Goal: Consume media (video, audio): Consume media (video, audio)

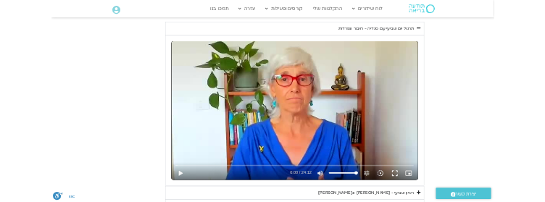
scroll to position [653, 0]
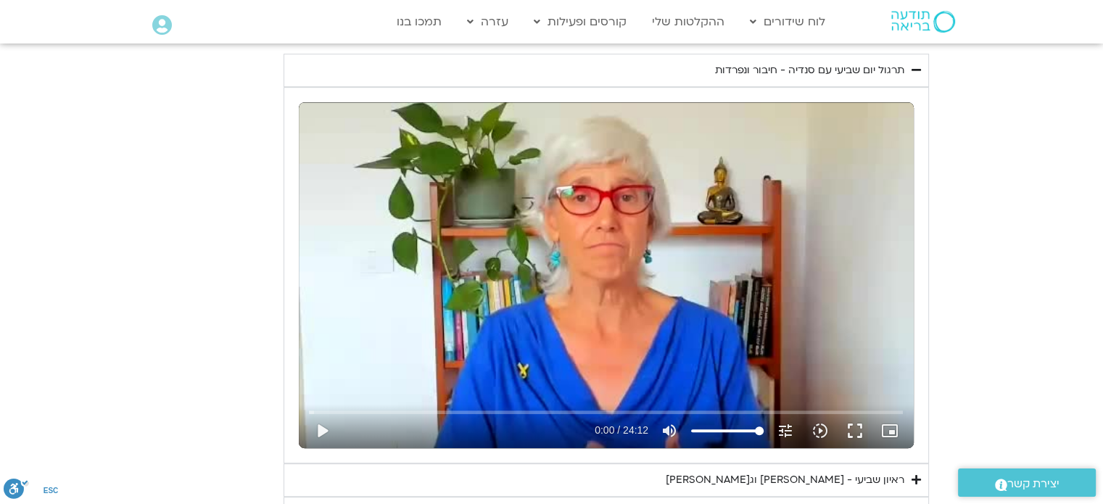
click at [0, 477] on section "יום שביעי - חיבור ונפרדות תרגול יום שביעי עם [PERSON_NAME] - חיבור ונפרדות נא ל…" at bounding box center [551, 269] width 1103 height 521
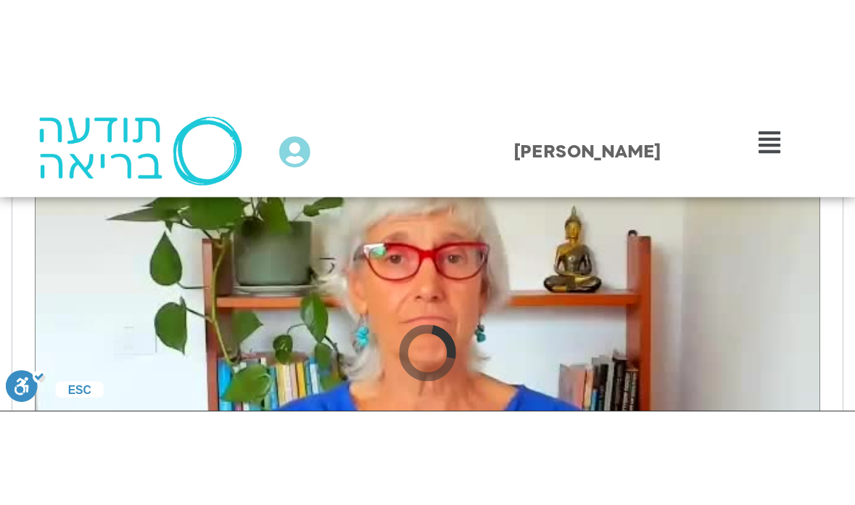
scroll to position [653, 0]
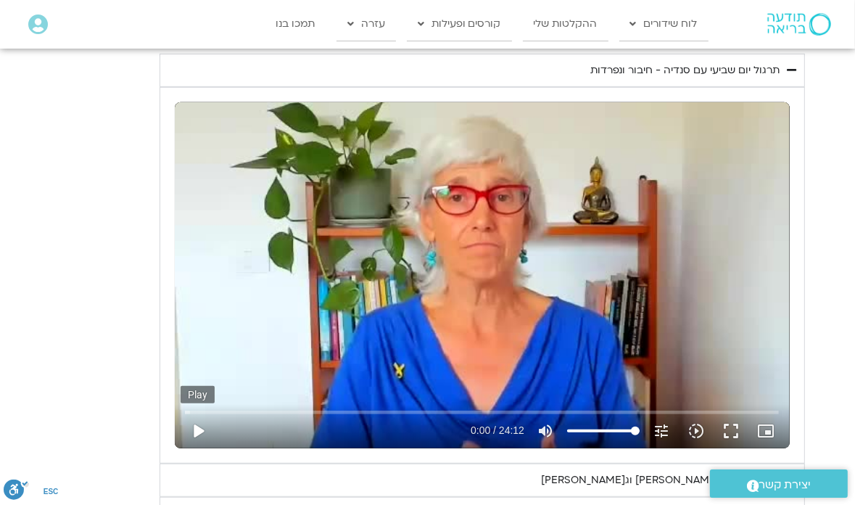
click at [197, 426] on button "play_arrow" at bounding box center [198, 430] width 35 height 35
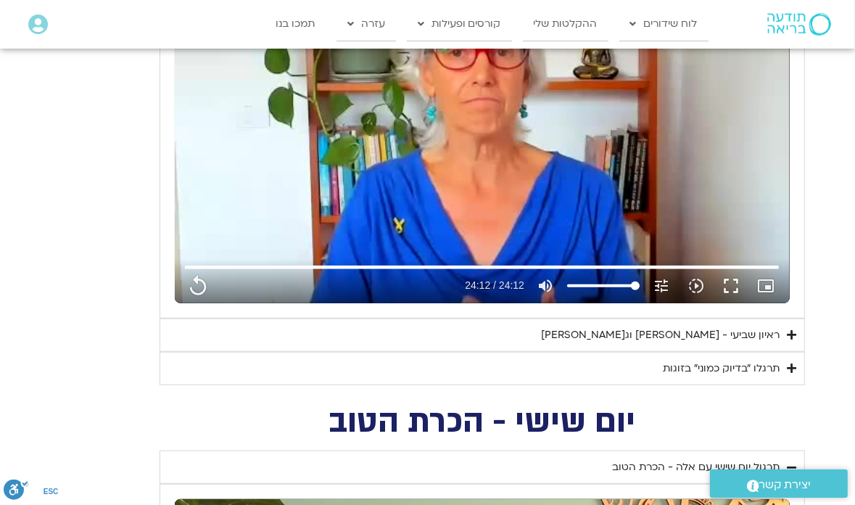
scroll to position [798, 0]
click at [792, 368] on icon "Accordion. Open links with Enter or Space, close with Escape, and navigate with…" at bounding box center [791, 368] width 9 height 11
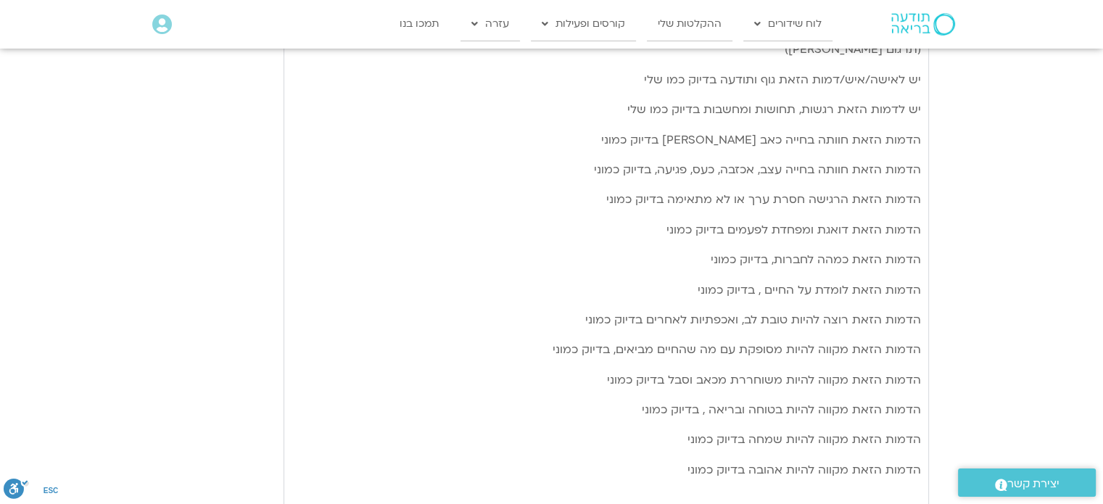
scroll to position [1088, 0]
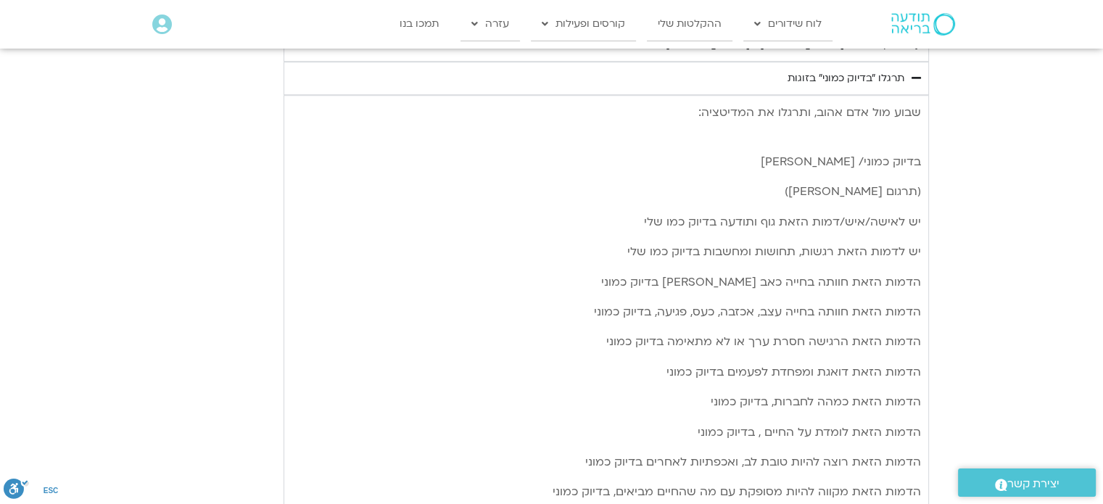
click at [616, 159] on p "בדיוק כמוני/ [PERSON_NAME]" at bounding box center [605, 162] width 629 height 20
click at [996, 217] on section "יום שביעי - חיבור ונפרדות תרגול יום שביעי עם [PERSON_NAME] - חיבור ונפרדות נא ל…" at bounding box center [551, 222] width 1103 height 1296
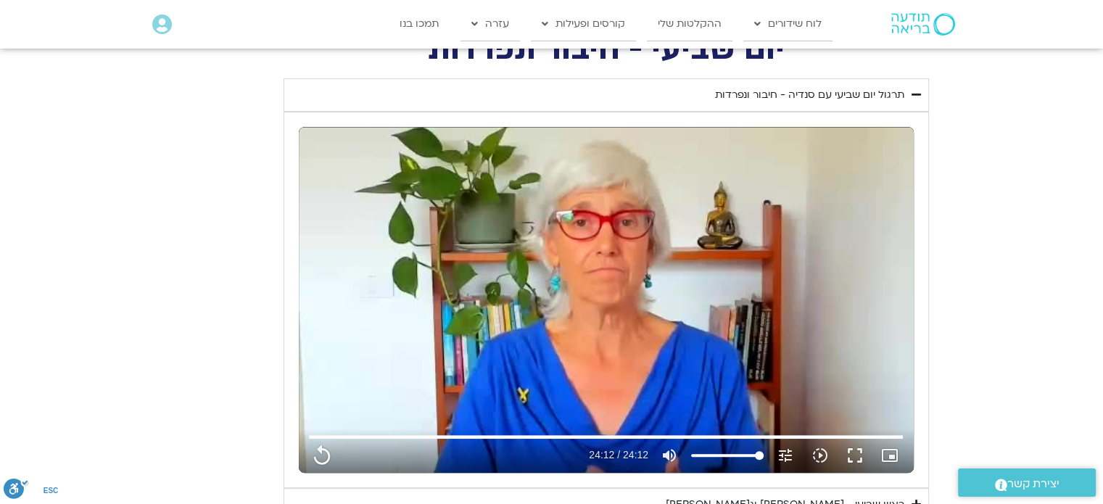
scroll to position [508, 0]
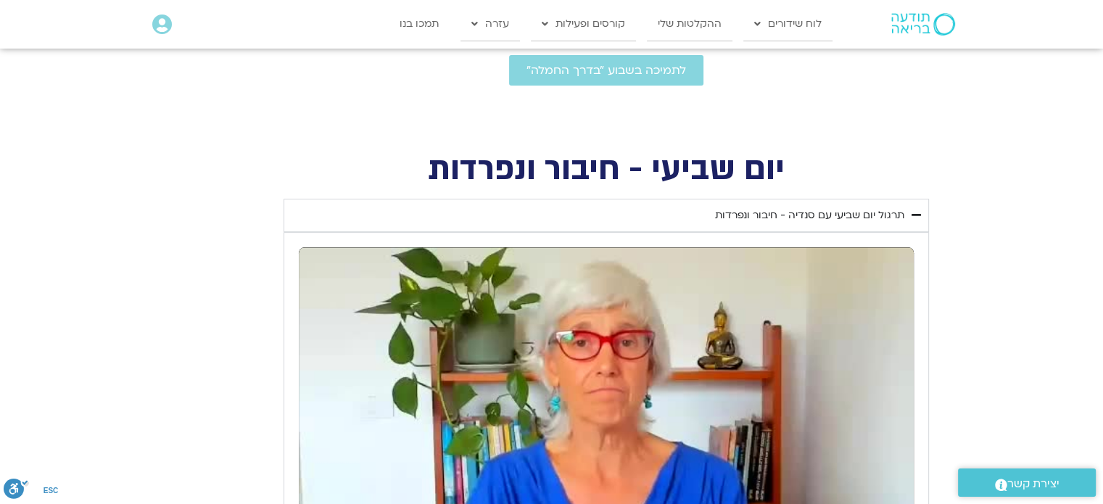
click at [916, 215] on icon "Accordion. Open links with Enter or Space, close with Escape, and navigate with…" at bounding box center [915, 215] width 9 height 11
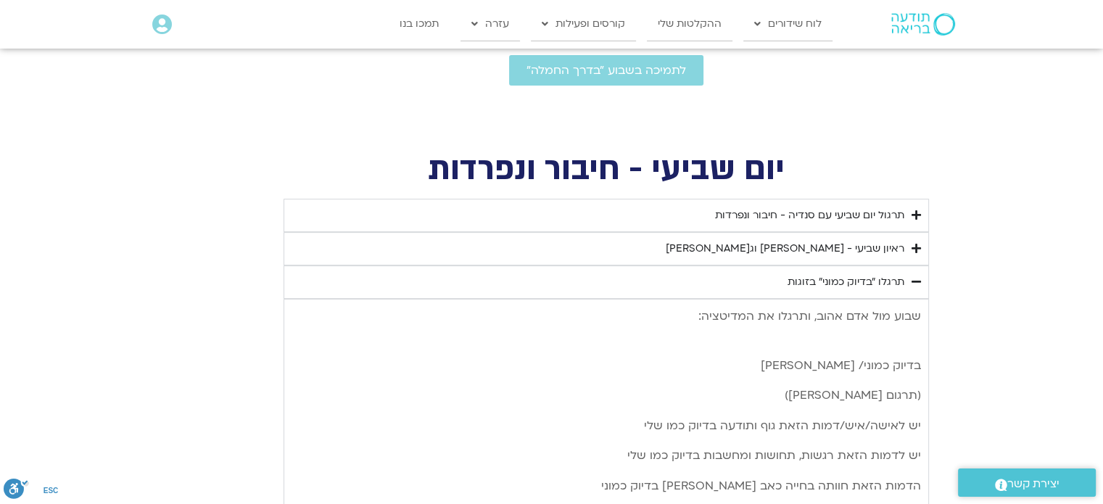
click at [914, 281] on icon "Accordion. Open links with Enter or Space, close with Escape, and navigate with…" at bounding box center [915, 281] width 9 height 11
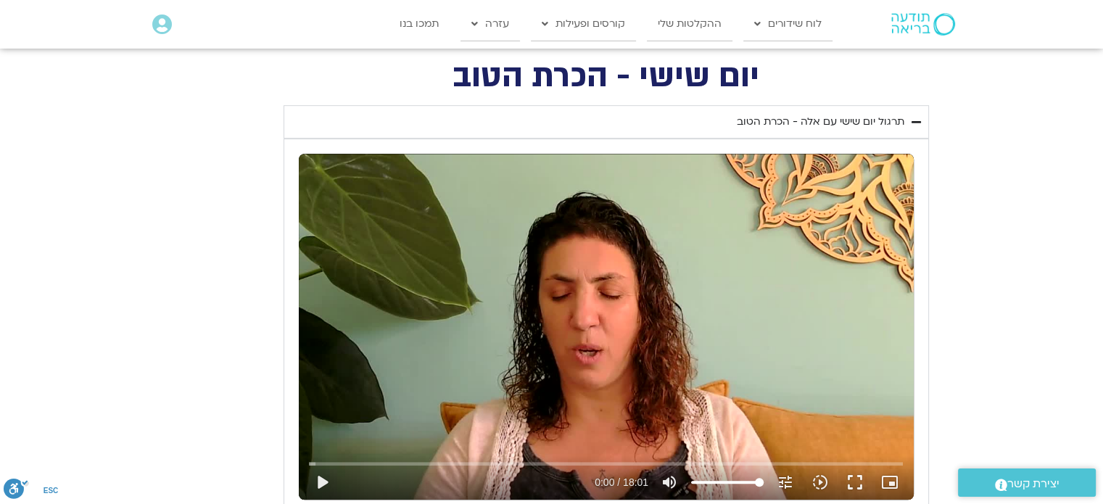
scroll to position [798, 0]
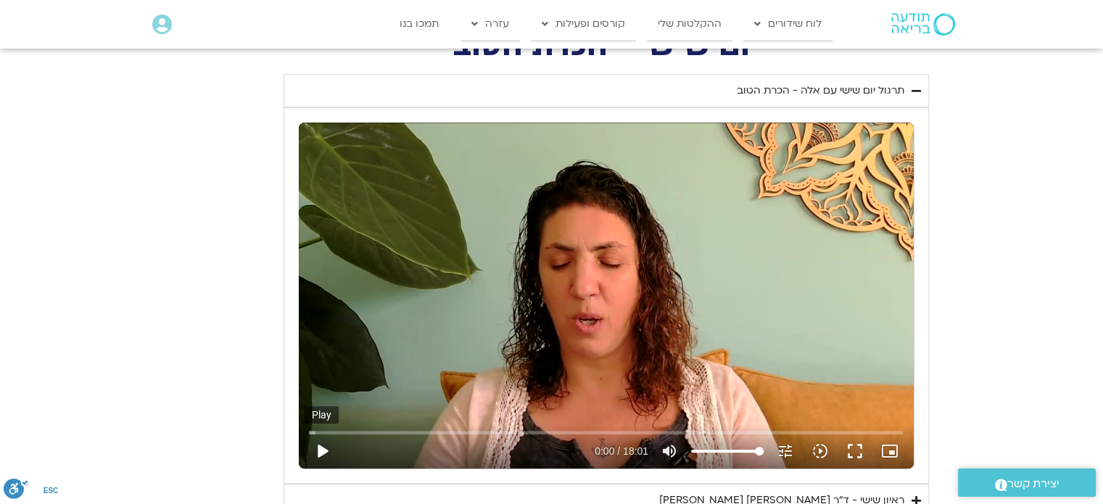
click at [322, 448] on button "play_arrow" at bounding box center [322, 451] width 35 height 35
type input "1452.76"
type input "0.017967"
type input "1452.76"
type input "0.201744"
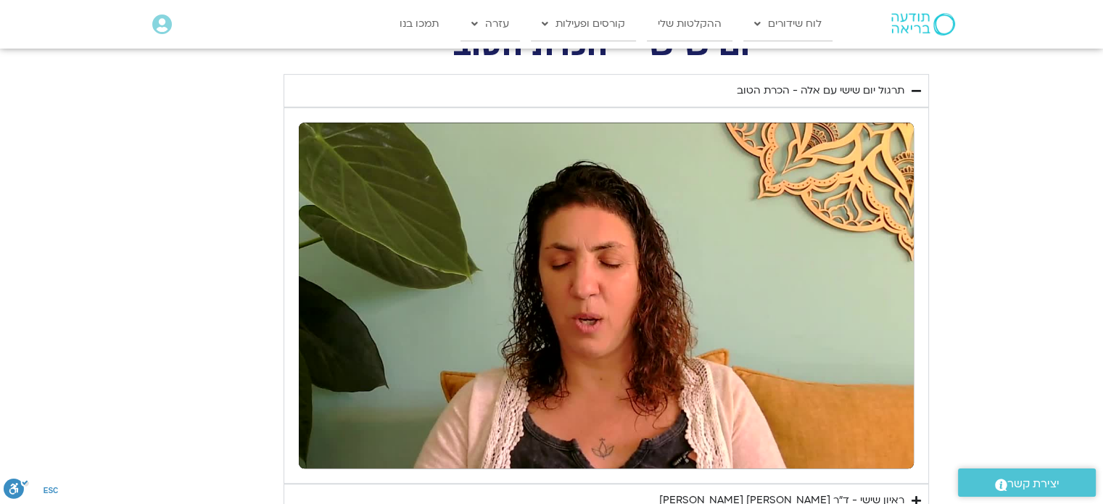
type input "1452.76"
type input "1.742329"
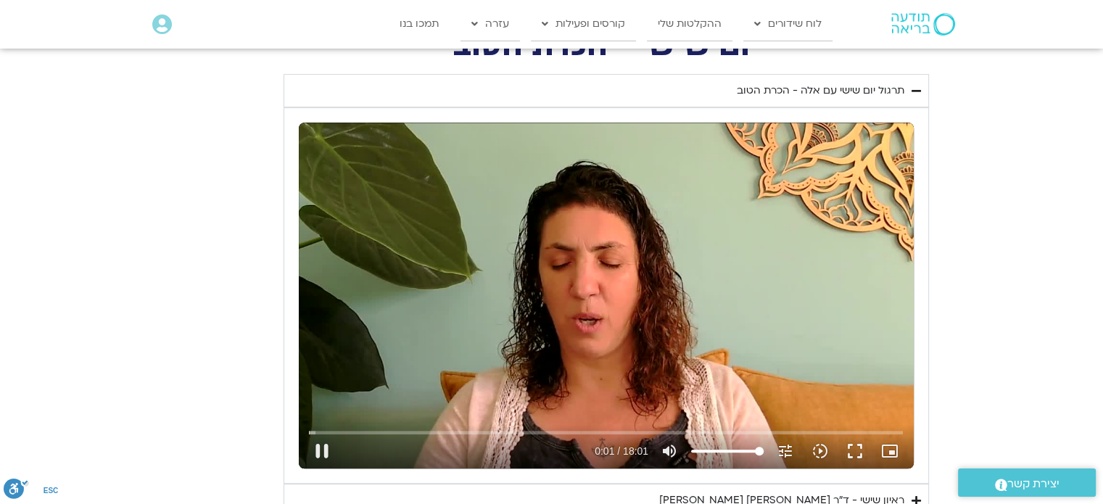
type input "1452.76"
type input "1.87514"
type input "1452.76"
type input "2.022405"
type input "1452.76"
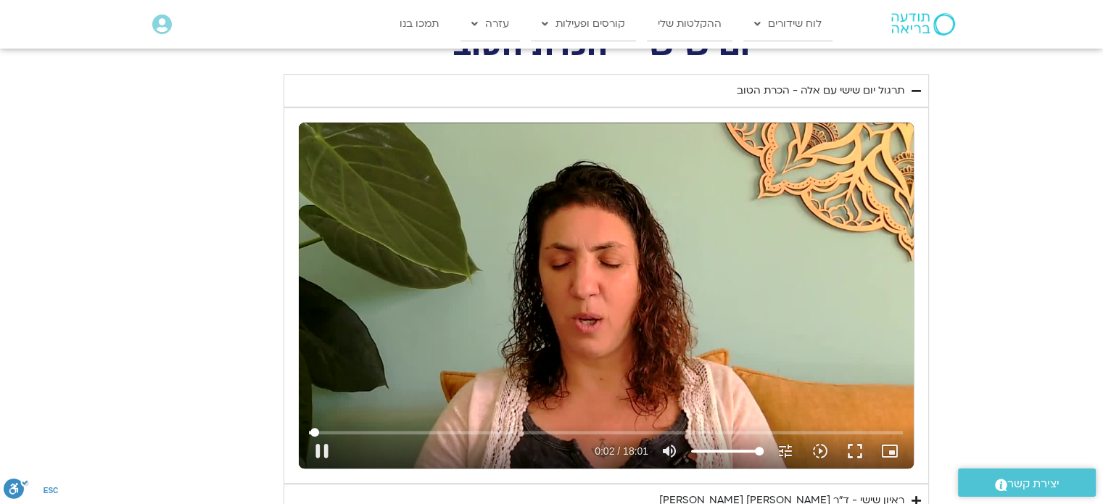
type input "2.167859"
type input "1452.76"
type input "2.31912"
type input "1452.76"
type input "2.409494"
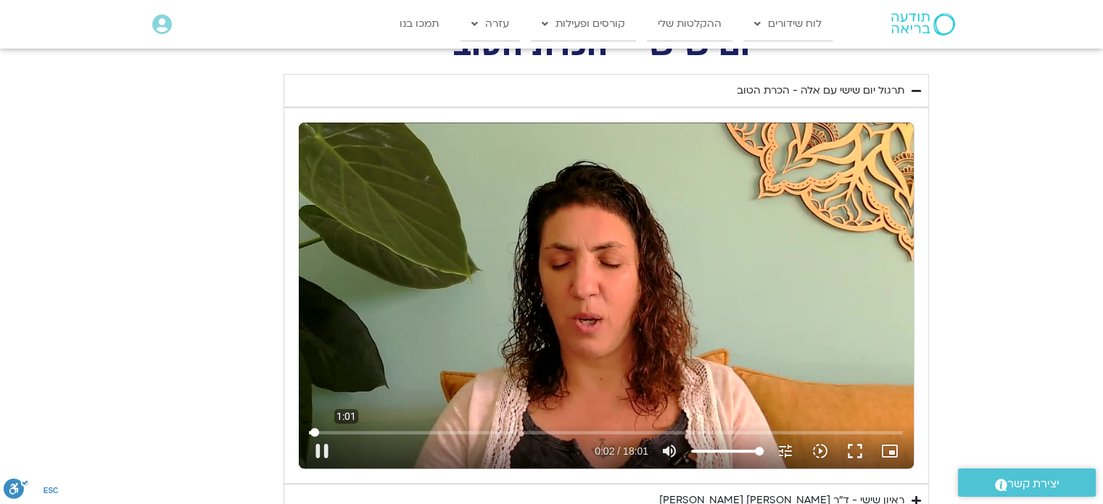
type input "1452.76"
type input "2.591603"
type input "1452.76"
type input "2.641928"
type input "1452.76"
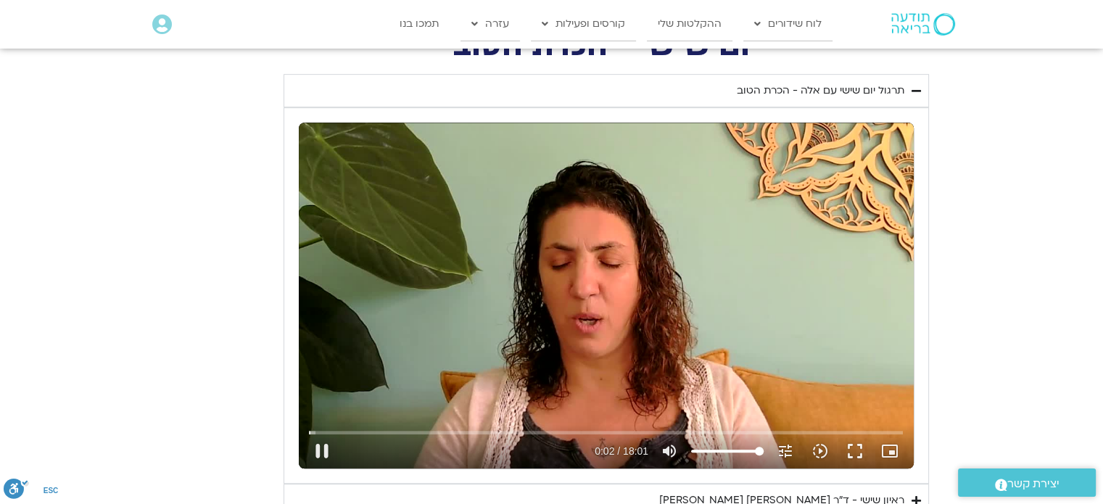
type input "2.824243"
type input "1452.76"
type input "2.916613"
type input "1452.76"
type input "3.049865"
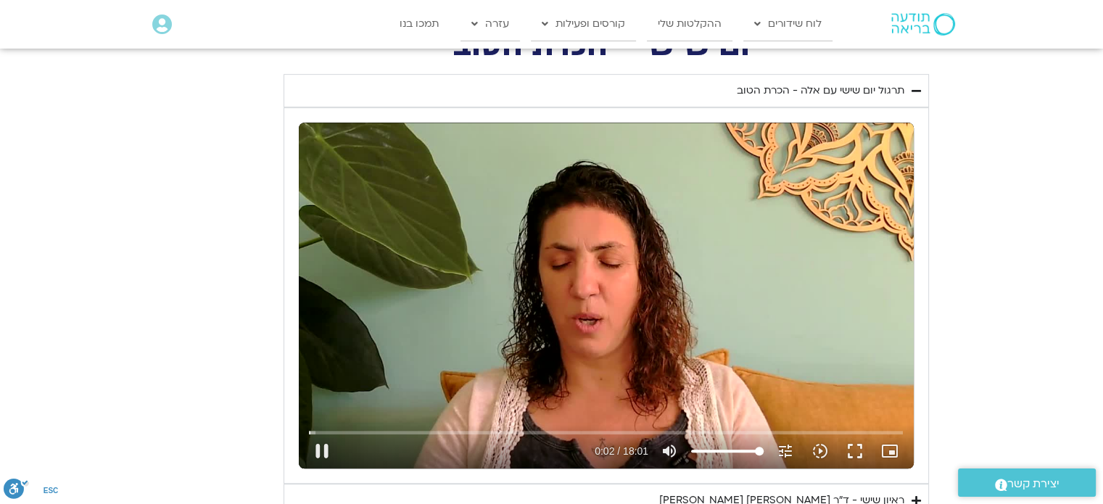
type input "1452.76"
type input "3.188916"
type input "1452.76"
type input "3.325171"
type input "1452.76"
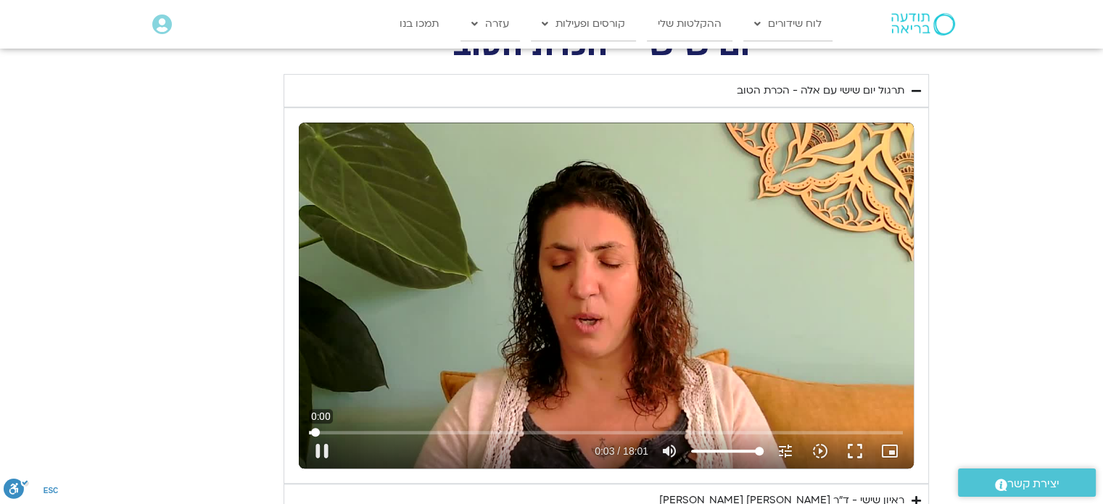
type input "3.5138"
type input "1452.76"
type input "3.604104"
type input "1452.76"
type input "3.80888"
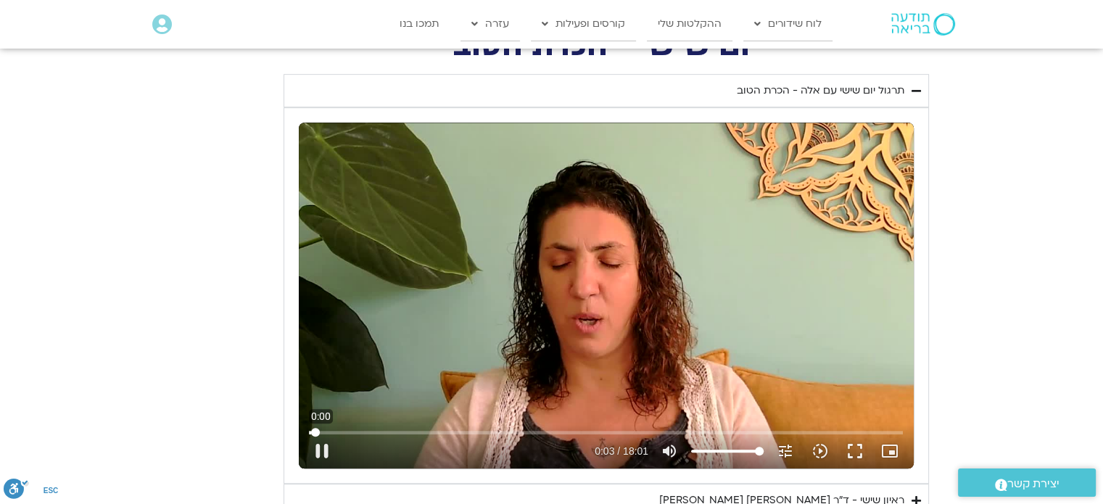
type input "1452.76"
type input "3.943611"
type input "1452.76"
type input "4.002473"
type input "1452.76"
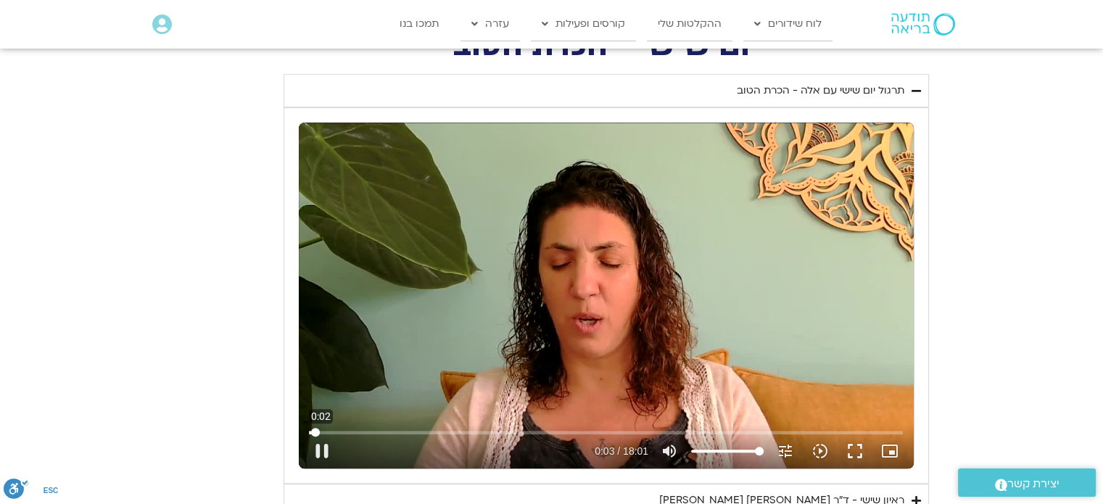
type input "0"
type input "1452.76"
drag, startPoint x: 314, startPoint y: 429, endPoint x: 298, endPoint y: 431, distance: 16.1
type input "0"
click at [309, 431] on input "Seek" at bounding box center [606, 432] width 594 height 9
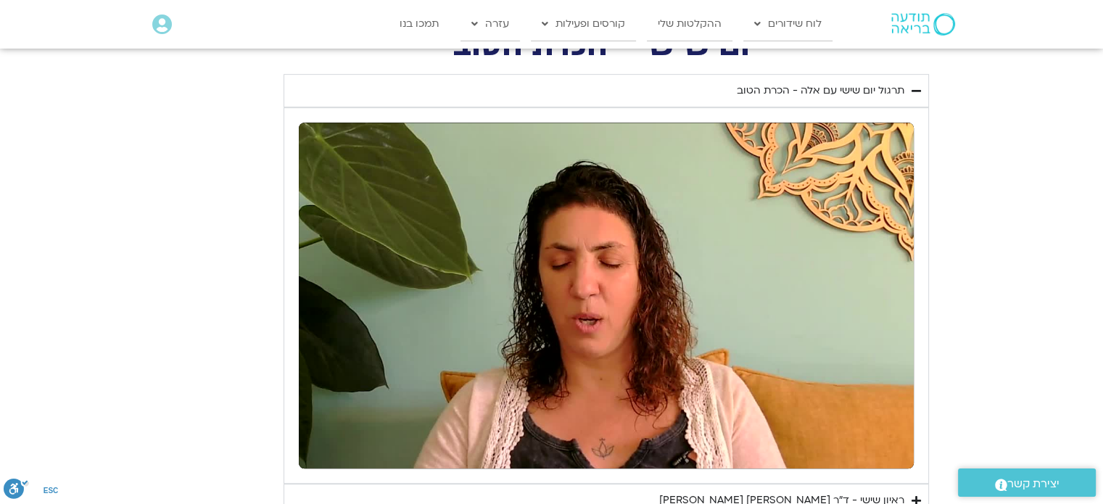
type input "1452.76"
type input "44.063607"
type input "1452.76"
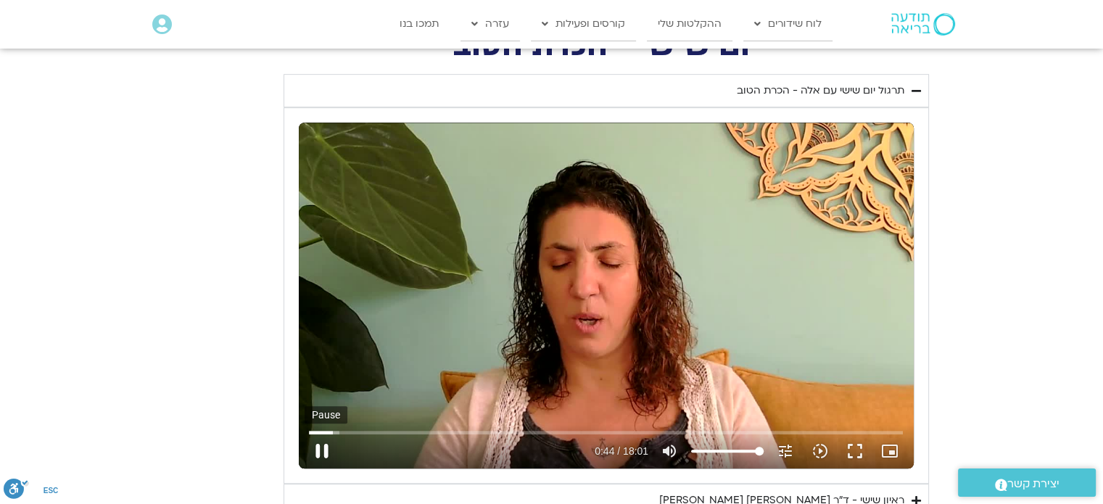
type input "44.20159"
type input "1452.76"
type input "44.327601"
type input "1452.76"
type input "44.36662"
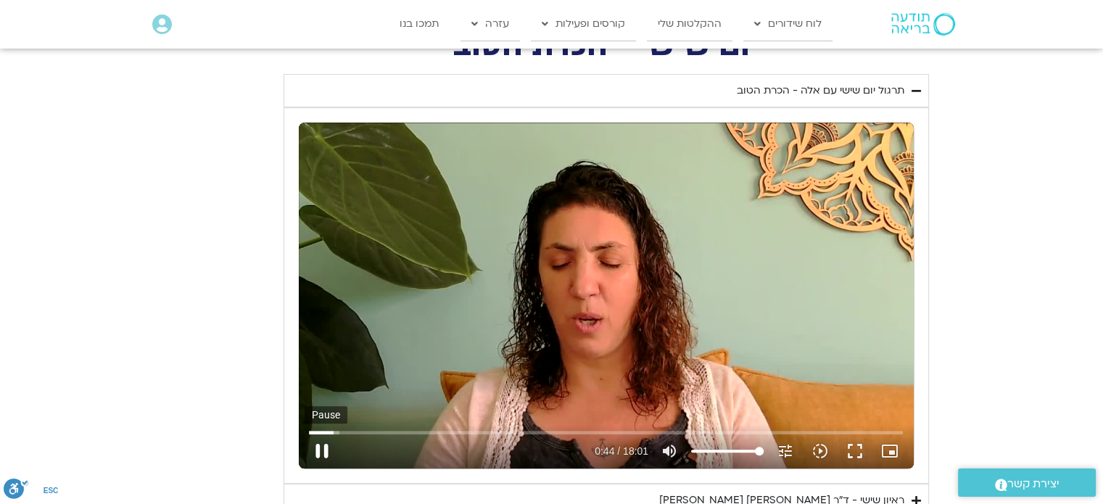
type input "1452.76"
type input "44.507537"
type input "1452.76"
type input "44.723188"
type input "1452.76"
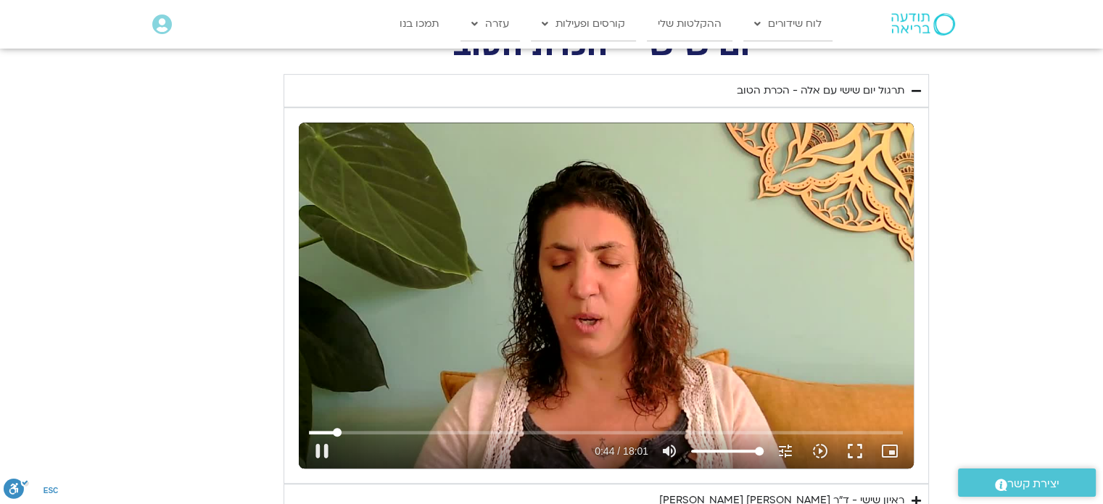
type input "44.847897"
type input "1452.76"
type input "44.904216"
type input "1452.76"
type input "45.039972"
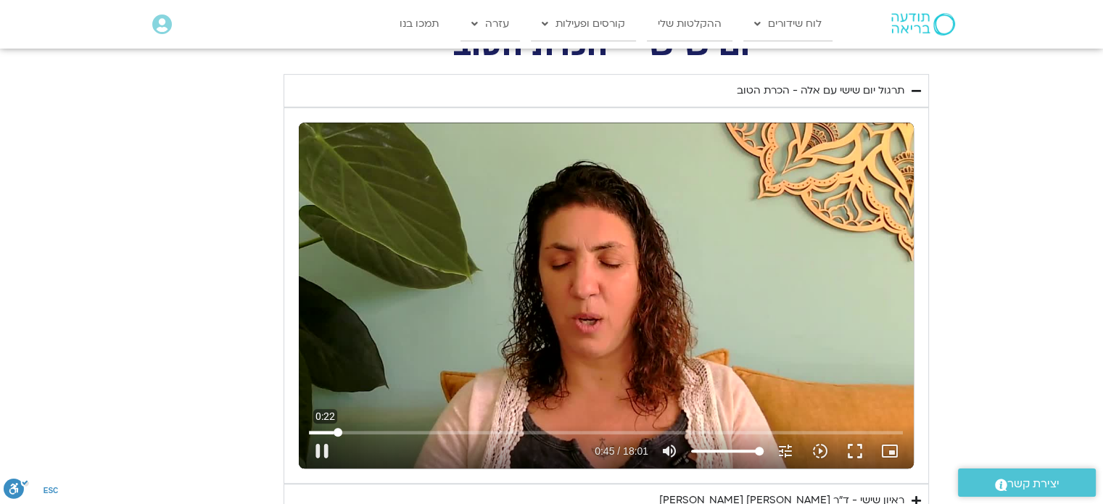
type input "1452.76"
type input "45.285763"
type input "1452.76"
type input "45.446166"
type input "1452.76"
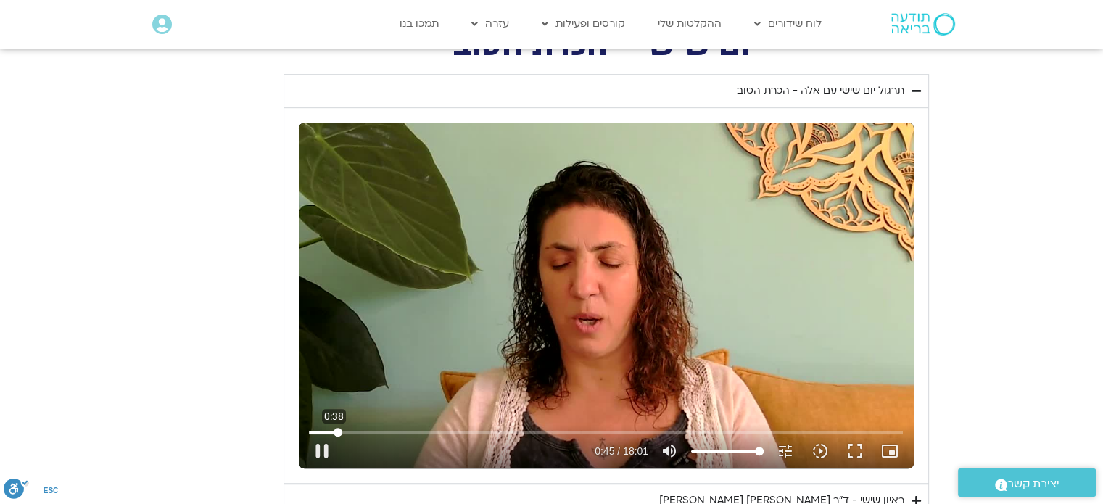
type input "45.507619"
type input "1452.76"
type input "45.691394"
type input "1452.76"
type input "45.762775"
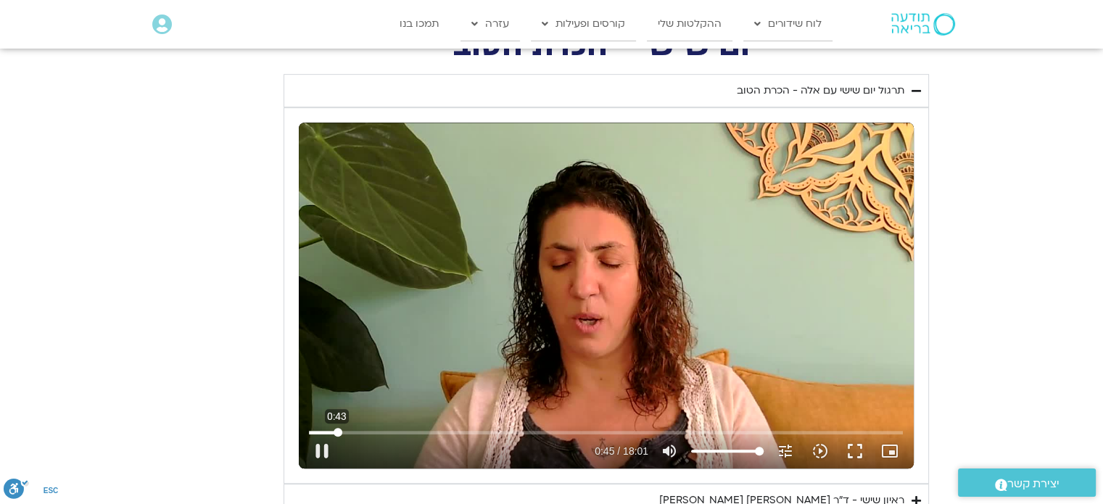
type input "1452.76"
type input "0"
type input "1452.76"
drag, startPoint x: 336, startPoint y: 430, endPoint x: 286, endPoint y: 435, distance: 51.0
type input "0"
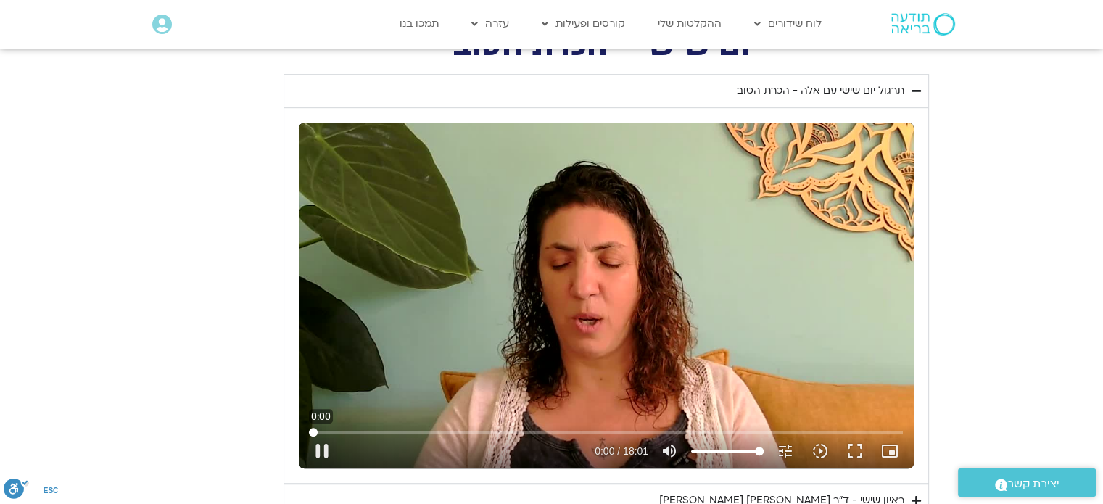
click at [309, 435] on input "Seek" at bounding box center [606, 432] width 594 height 9
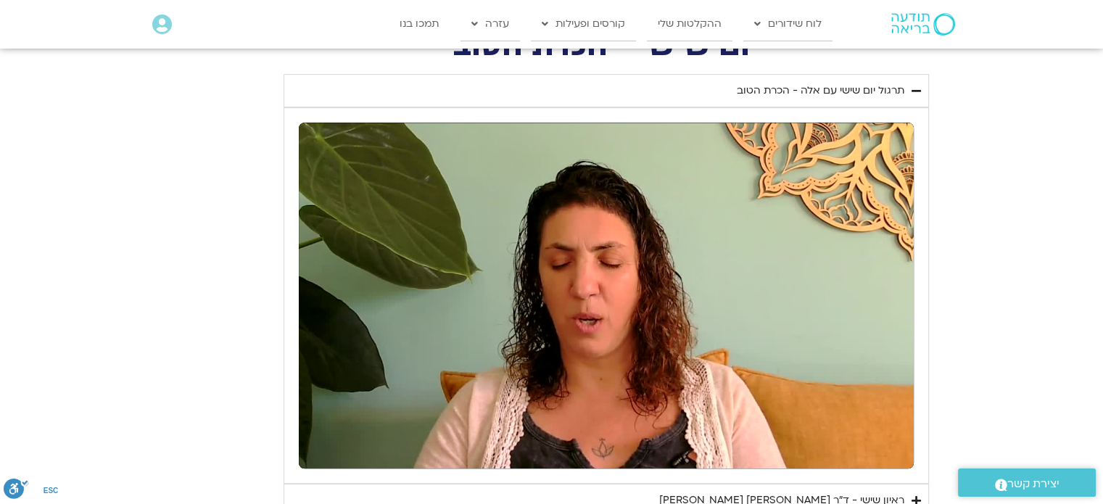
type input "1452.76"
type input "1.560082"
type input "1452.76"
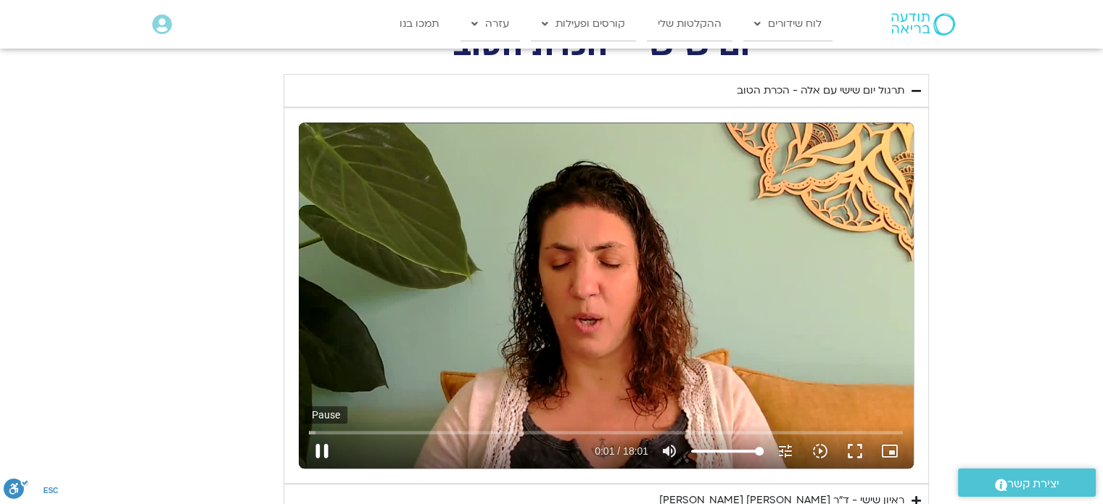
type input "1.689798"
type input "1452.76"
type input "1.763074"
type input "1452.76"
type input "1.939411"
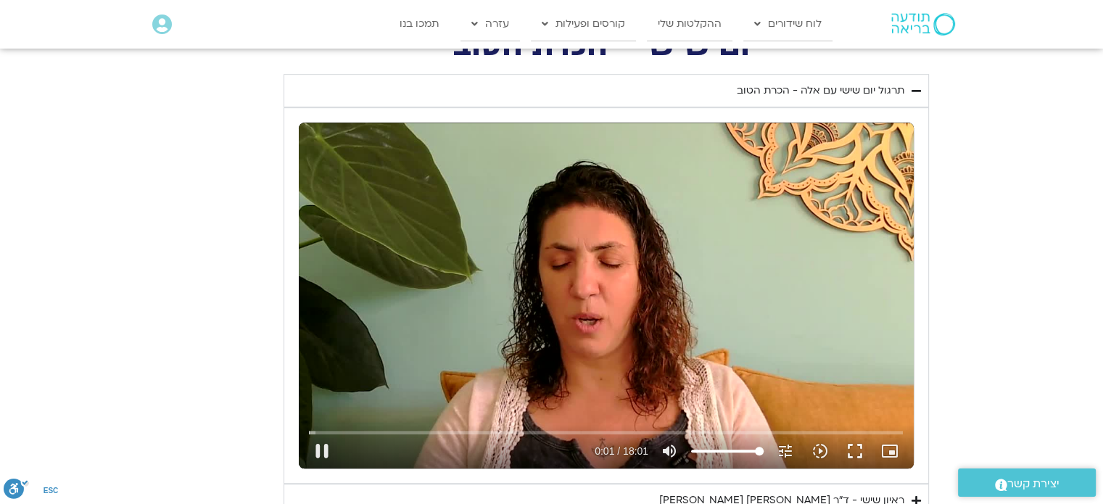
type input "1452.76"
type input "2.089879"
type input "1452.76"
type input "2.146206"
type input "1452.76"
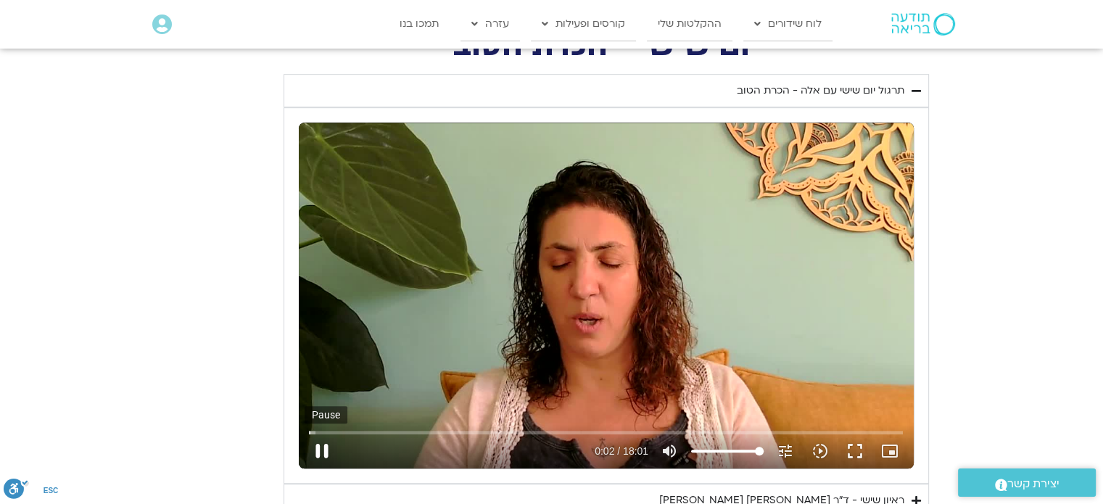
type input "2.330352"
type input "1452.76"
type input "2.505916"
type input "1452.76"
type input "2.539407"
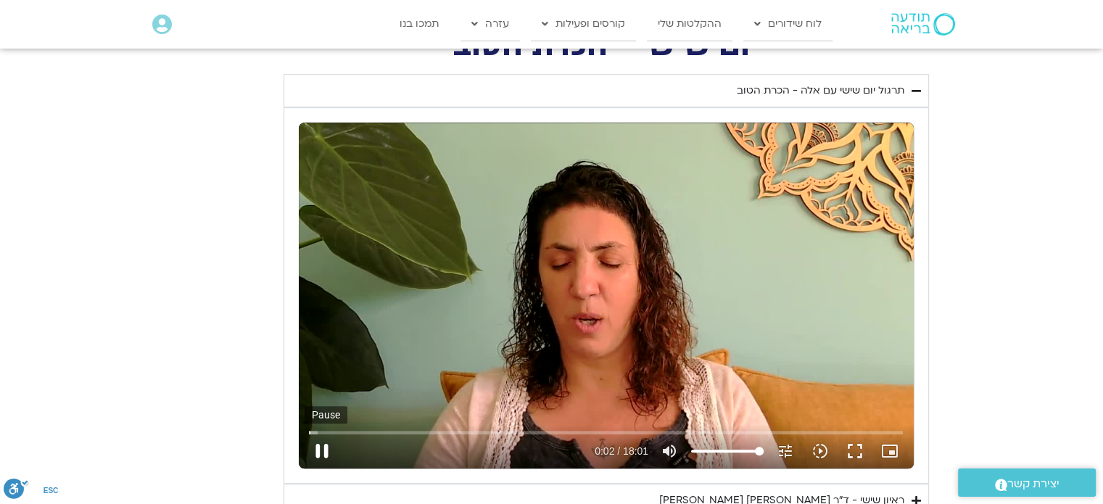
type input "1452.76"
type input "2.777368"
type input "1452.76"
type input "2.824641"
type input "1452.76"
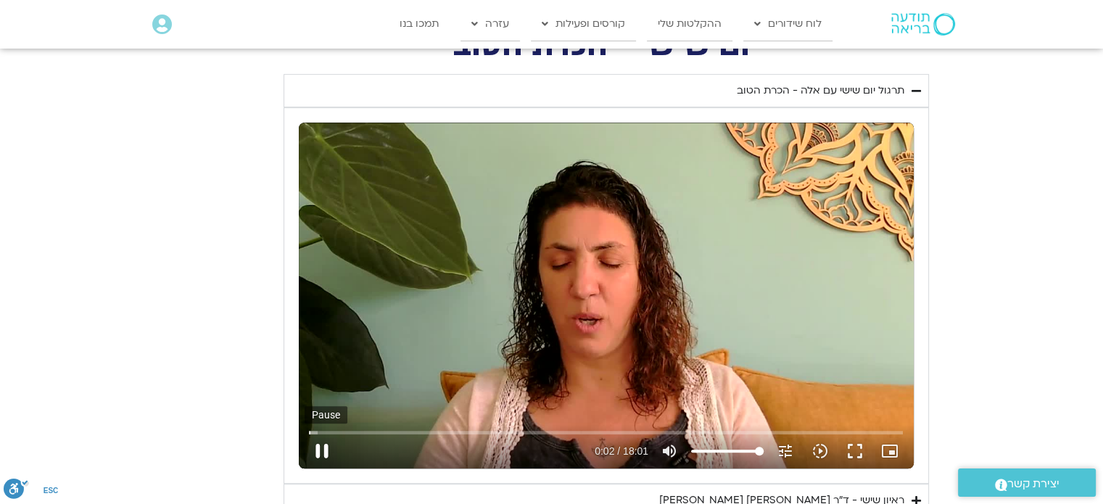
type input "2.956937"
type input "1452.76"
click at [320, 447] on button "pause" at bounding box center [322, 451] width 35 height 35
type input "3.110797"
type input "1452.76"
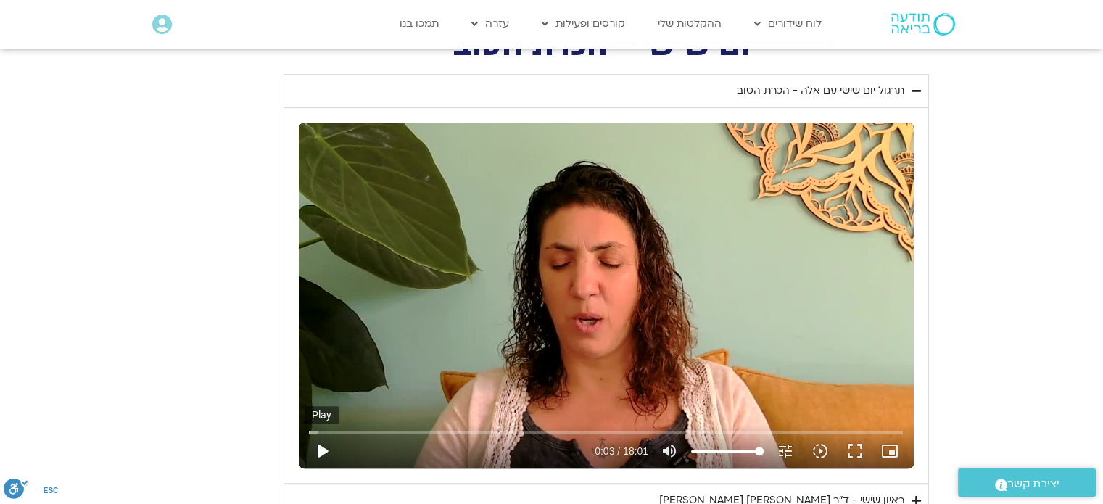
click at [323, 449] on button "play_arrow" at bounding box center [322, 451] width 35 height 35
type input "3.110812"
type input "1452.76"
type input "3.167798"
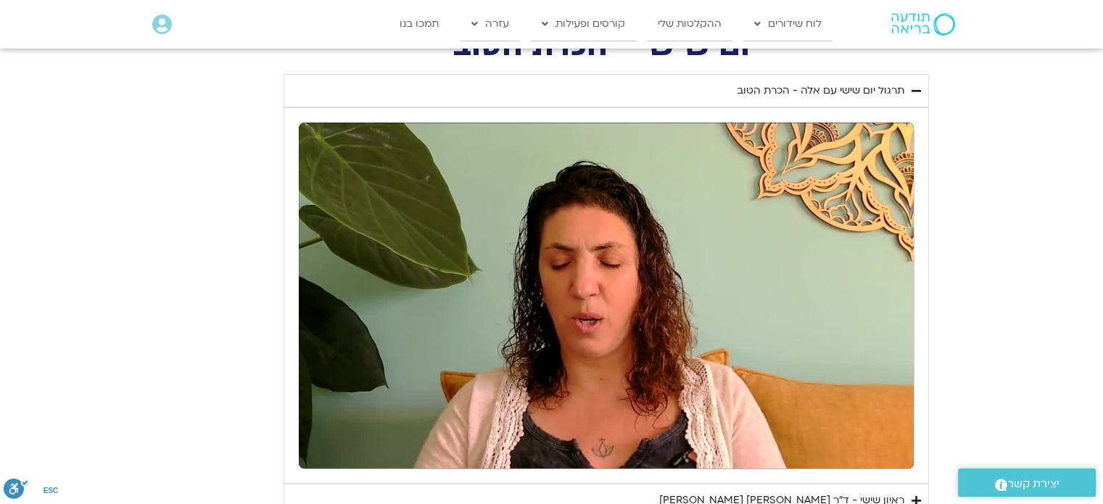
type input "1452.76"
type input "3.88754"
type input "1452.76"
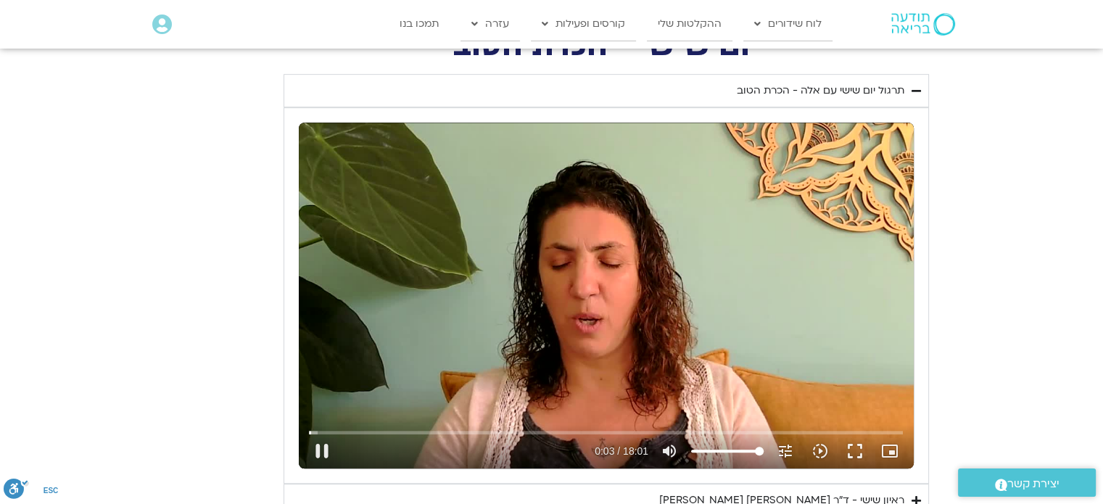
type input "3.979791"
type input "1452.76"
type input "4.145719"
type input "1452.76"
type input "4.282775"
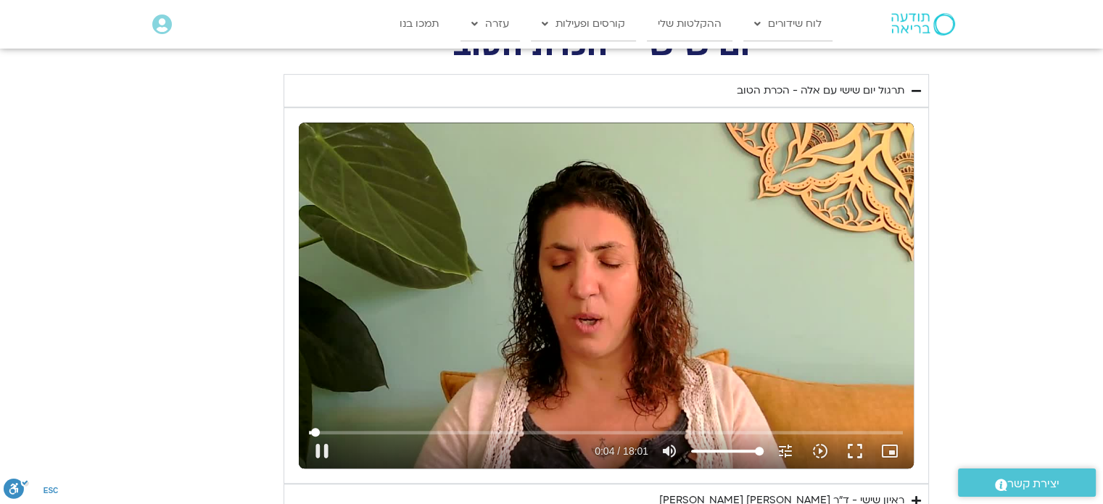
type input "1452.76"
type input "4.39869"
type input "1452.76"
type input "4.461124"
type input "1452.76"
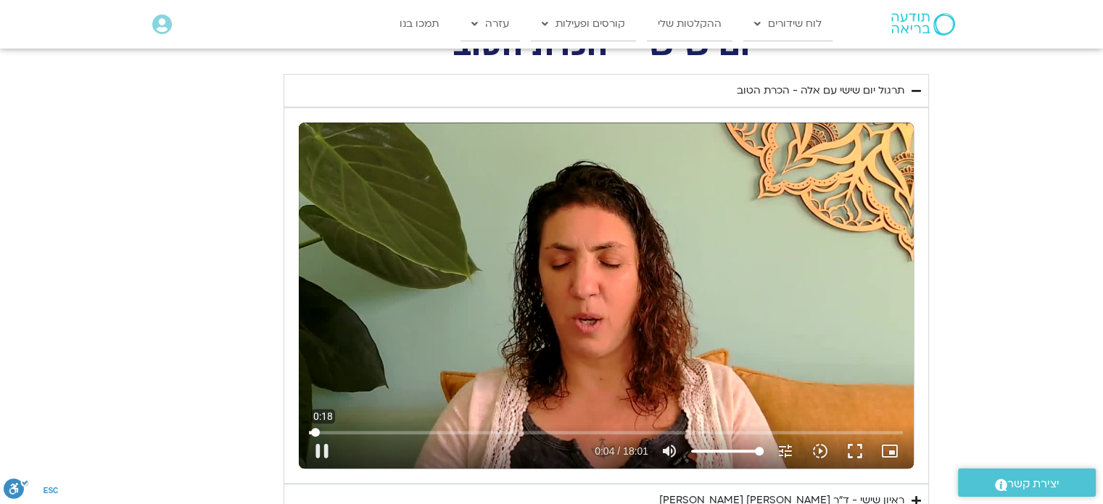
type input "4.596034"
type input "1452.76"
type input "4.817574"
type input "1452.76"
type input "4.905089"
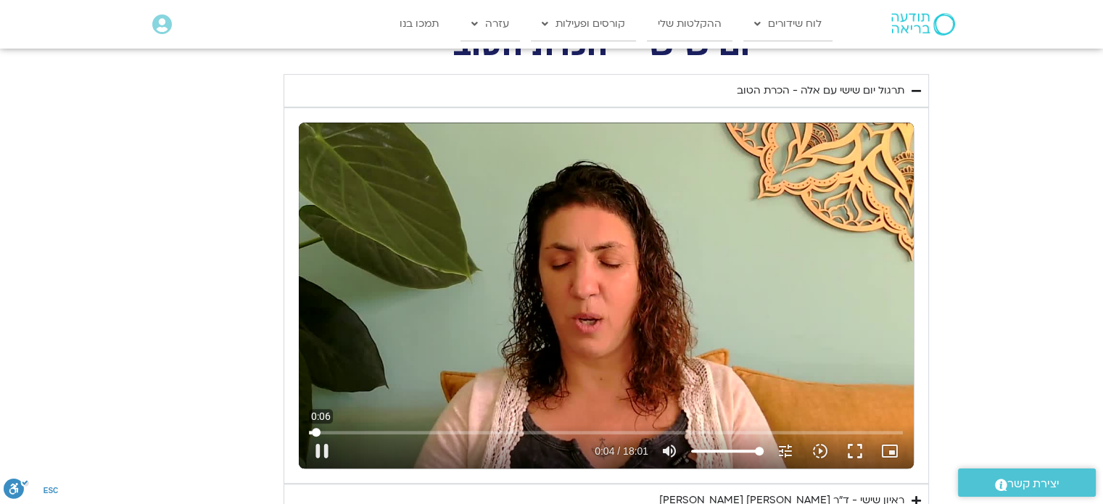
type input "1452.76"
type input "4.993335"
type input "1452.76"
type input "5.12757"
type input "1452.76"
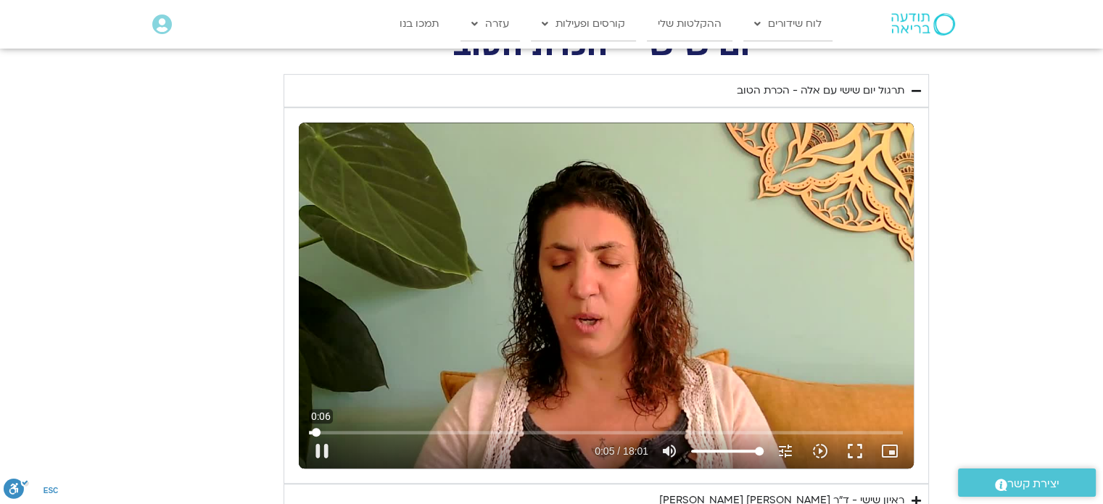
type input "5.260927"
type input "1452.76"
type input "5.494617"
type input "1452.76"
type input "5.516445"
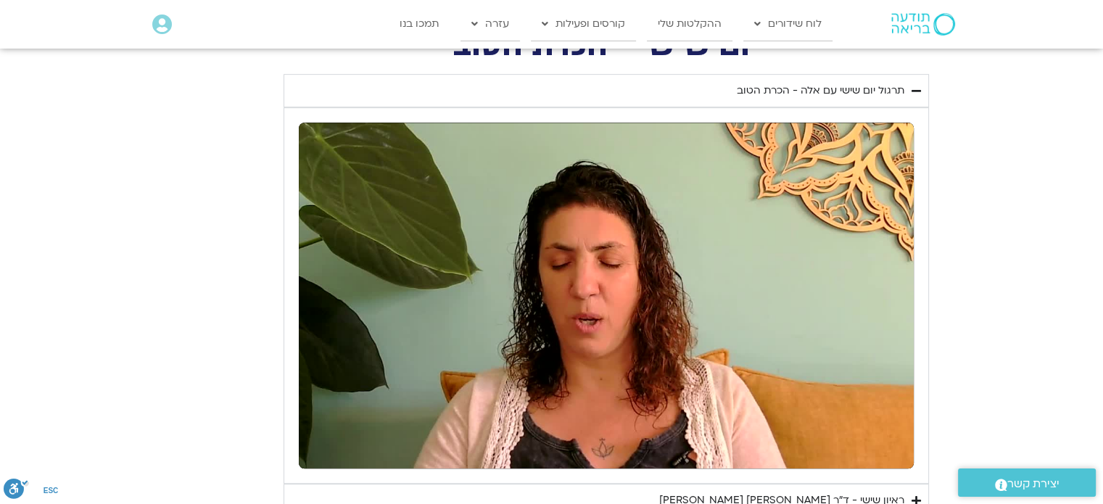
type input "1452.76"
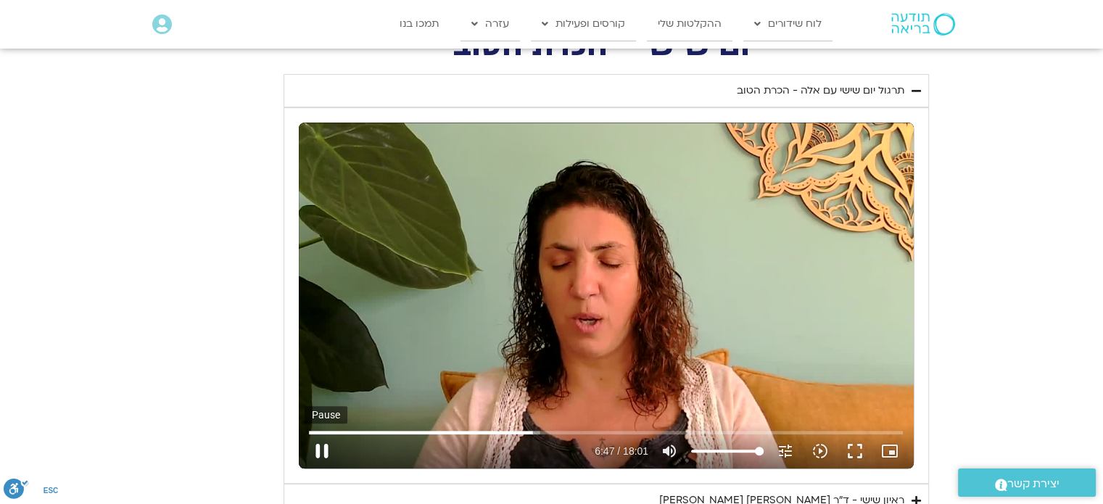
type input "407.930228"
type input "1452.76"
type input "407.988032"
type input "1452.76"
type input "408.122762"
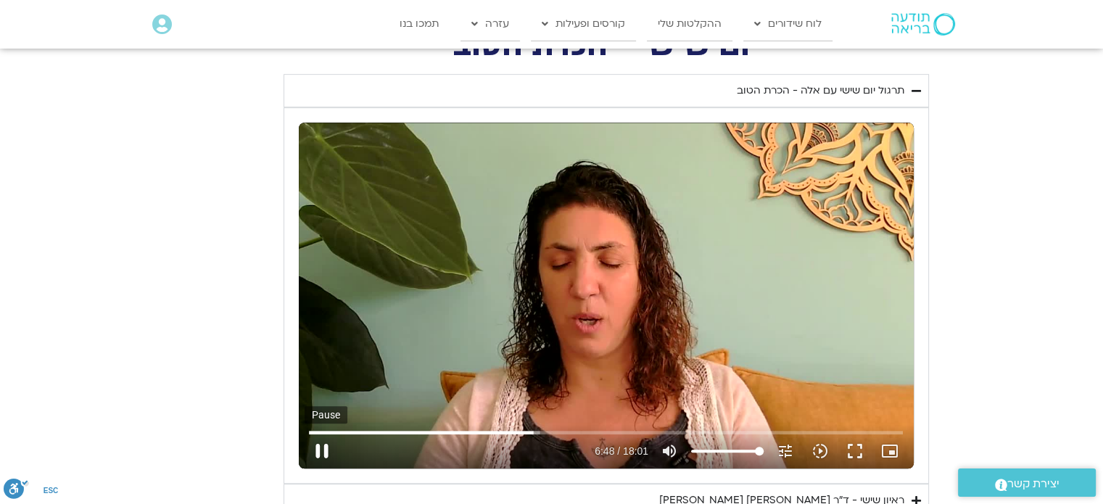
type input "1452.76"
type input "408.255148"
type input "1452.76"
type input "408.400744"
type input "1452.76"
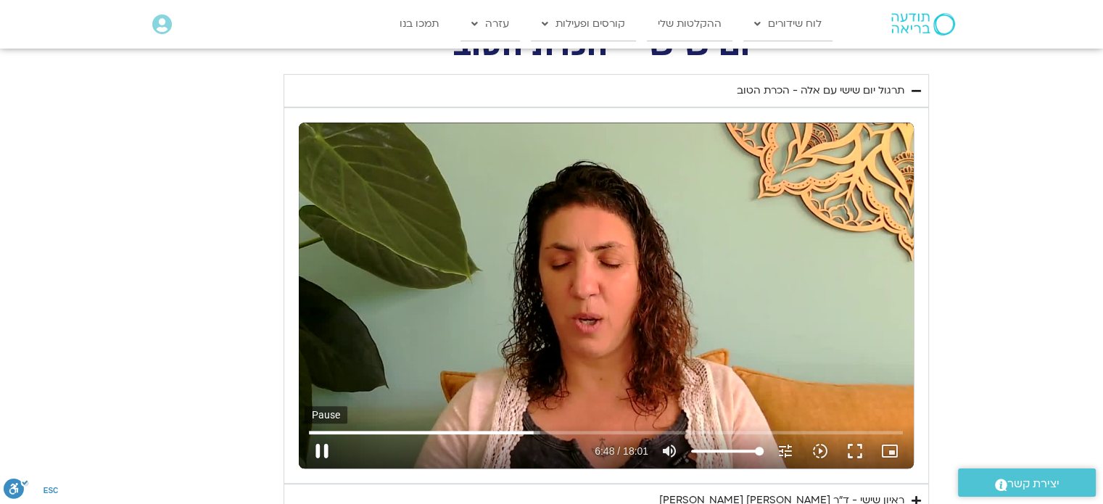
type input "408.537871"
type input "1452.76"
type input "408.674192"
type input "1452.76"
type input "408.808195"
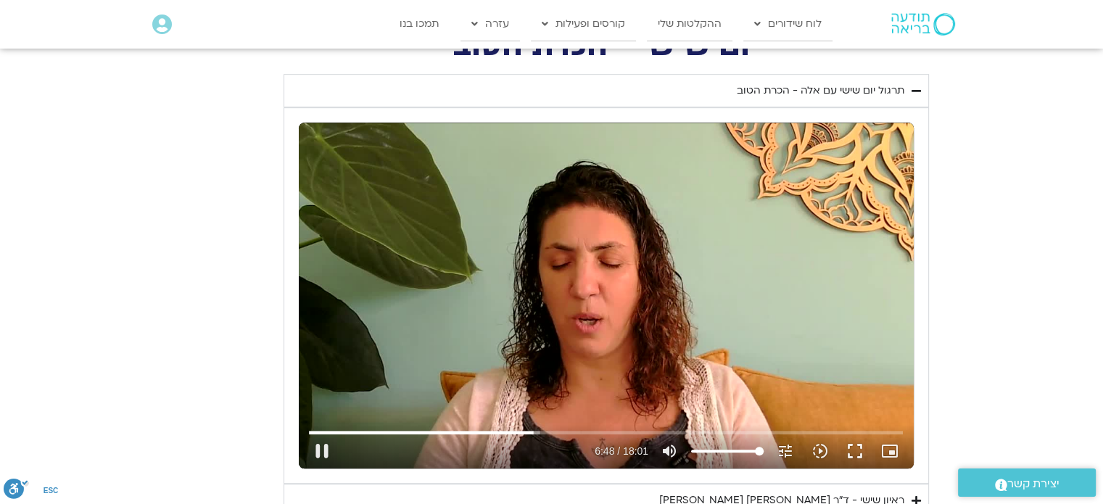
type input "1452.76"
type input "408.985852"
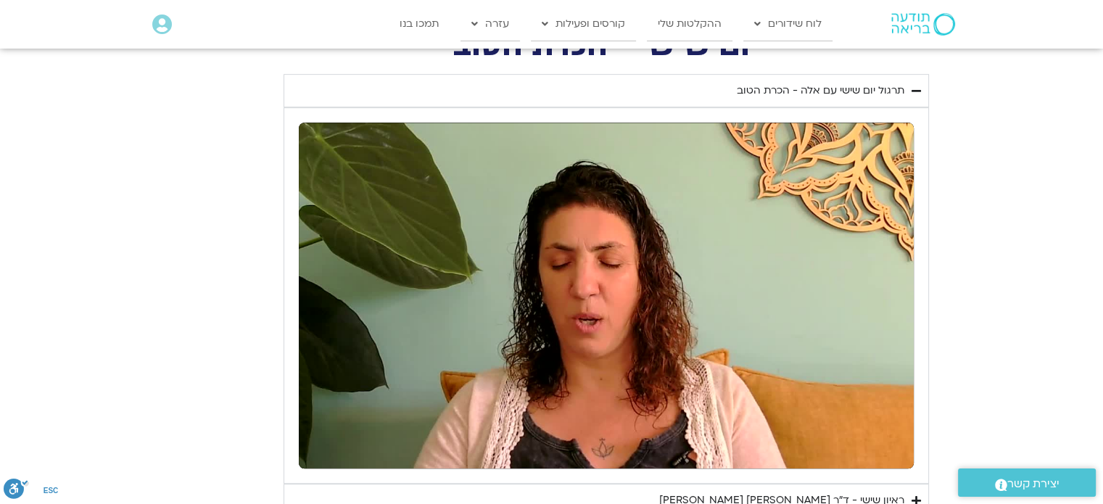
type input "1452.76"
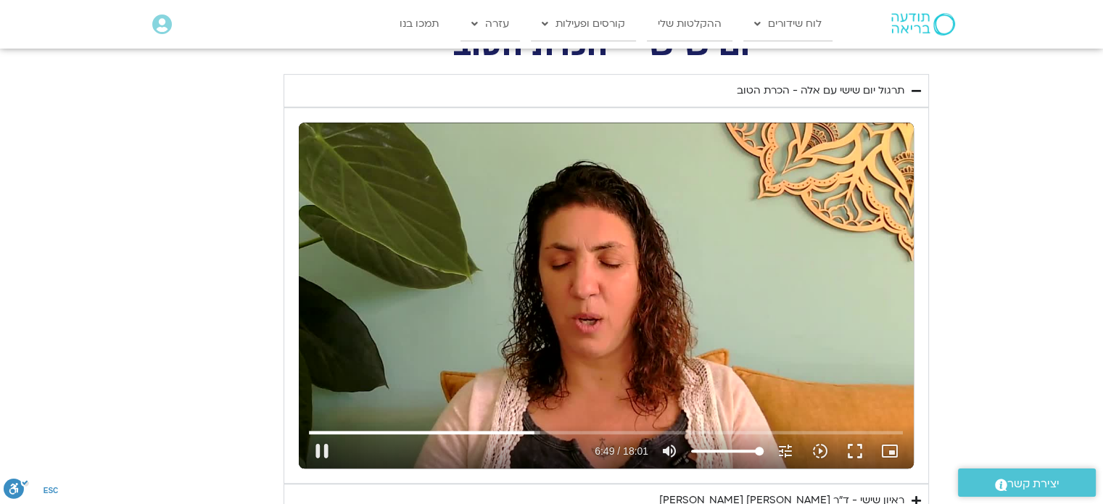
type input "409.677236"
type input "1452.76"
type input "409.858239"
type input "1452.76"
type input "409.894699"
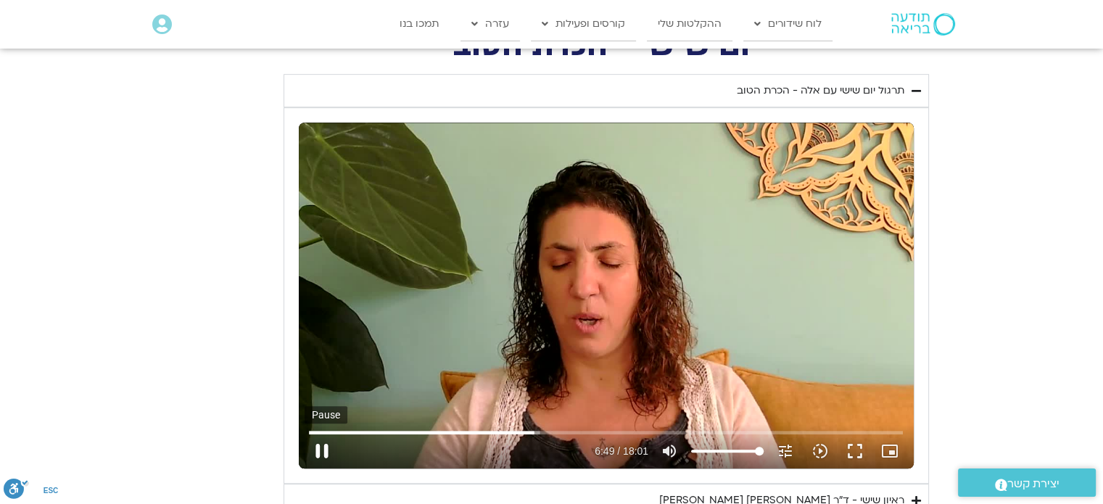
type input "1452.76"
type input "410.041211"
type input "1452.76"
type input "410.171404"
type input "1452.76"
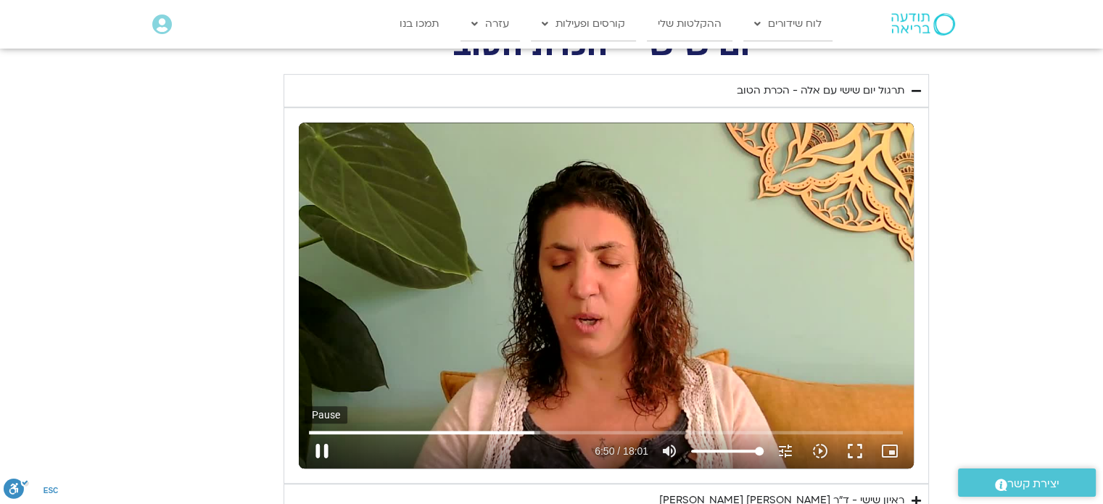
type input "410.304831"
type input "1452.76"
type input "410.452044"
type input "1452.76"
type input "410.596882"
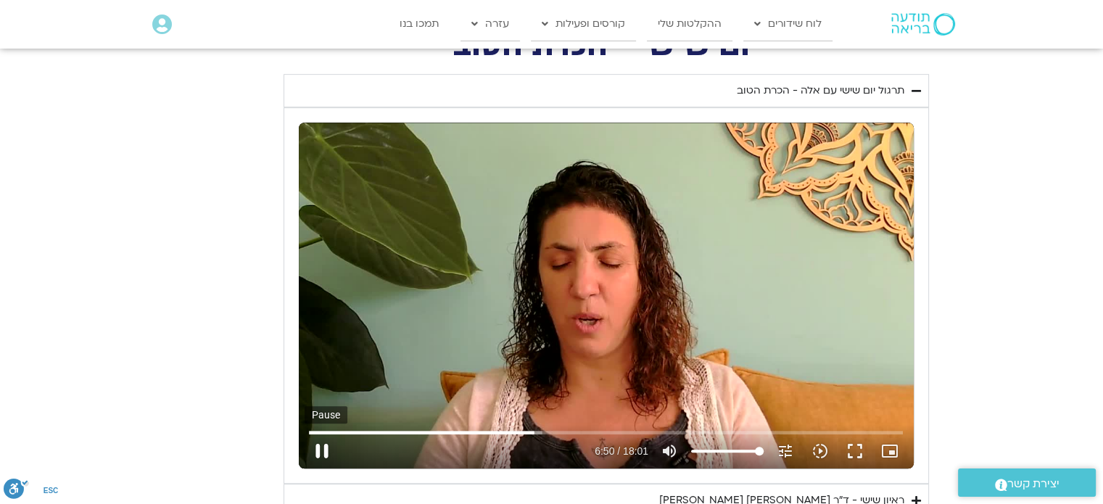
type input "1452.76"
type input "410.728504"
type input "1452.76"
type input "410.870523"
type input "1452.76"
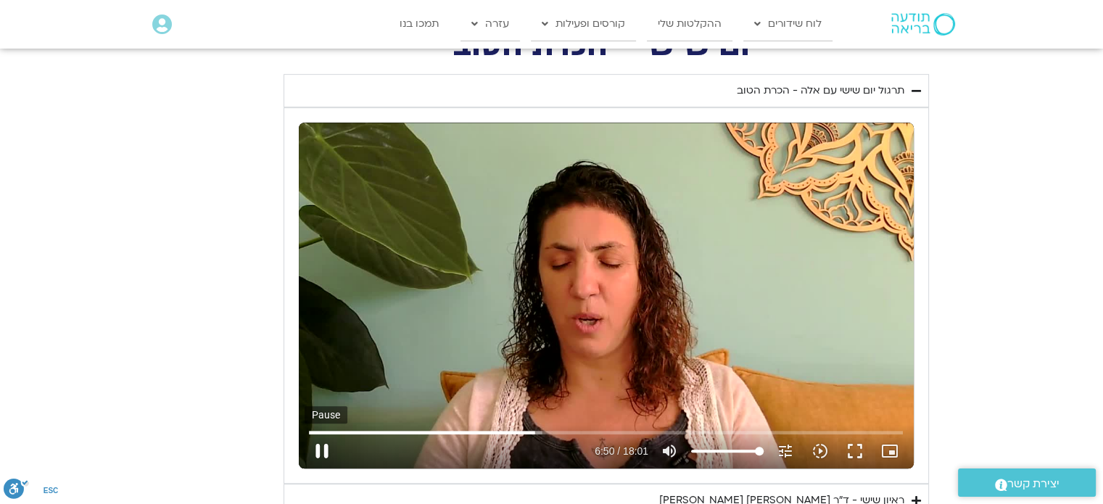
type input "411.006469"
type input "1452.76"
type input "411.14507"
type input "1452.76"
type input "411.364282"
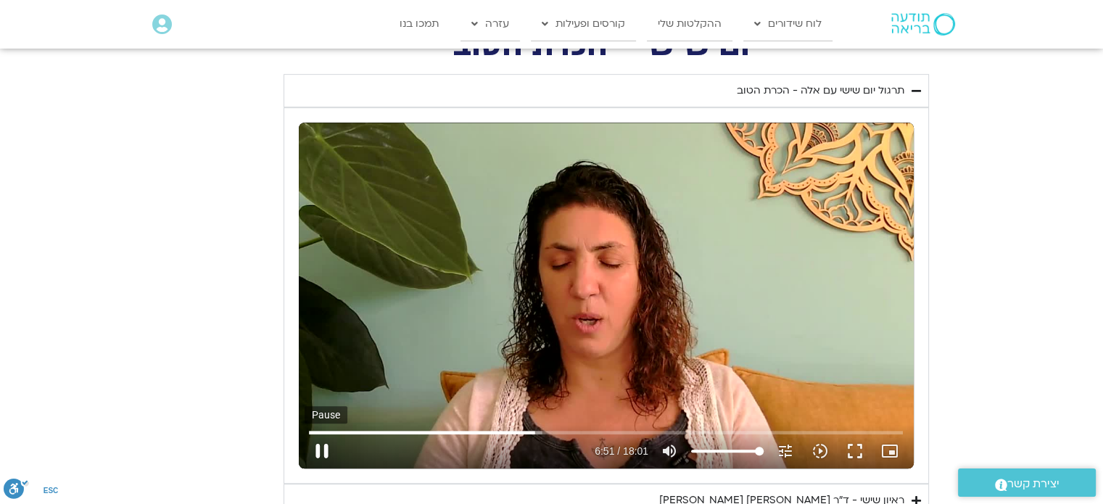
type input "1452.76"
type input "411.433164"
type input "1452.76"
type input "411.642633"
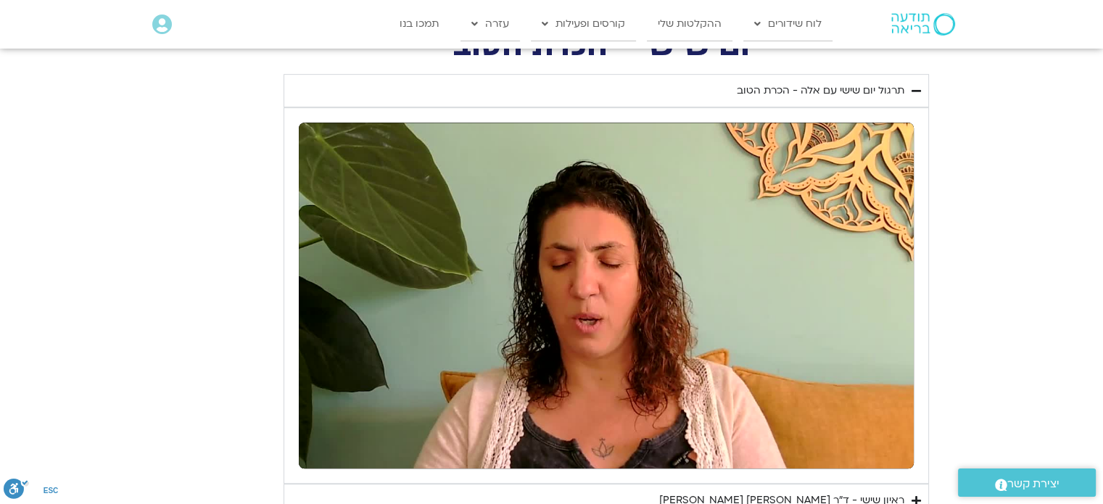
type input "1452.76"
type input "441.515058"
type input "1452.76"
type input "441.641497"
type input "1452.76"
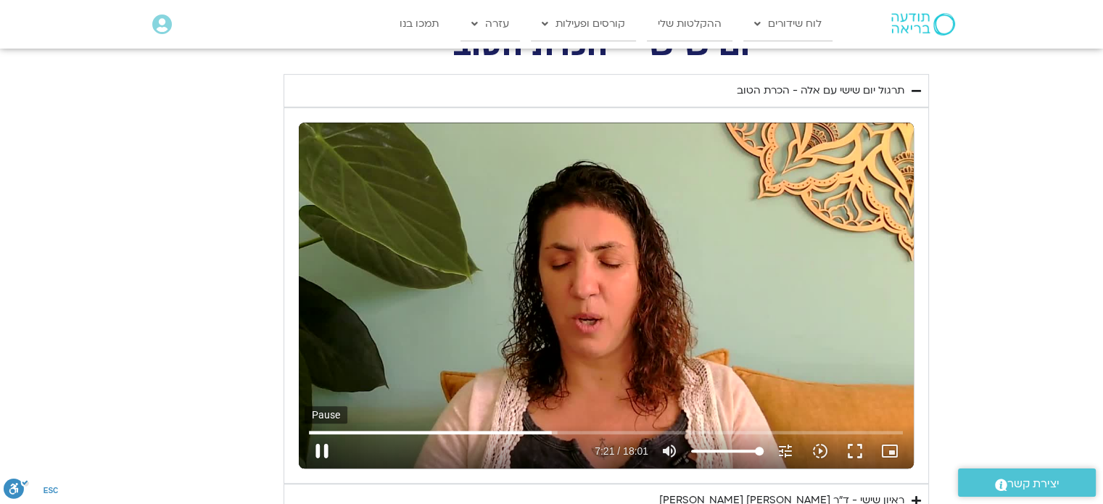
type input "441.696913"
type input "1452.76"
type input "441.82853"
type input "1452.76"
type input "442.046304"
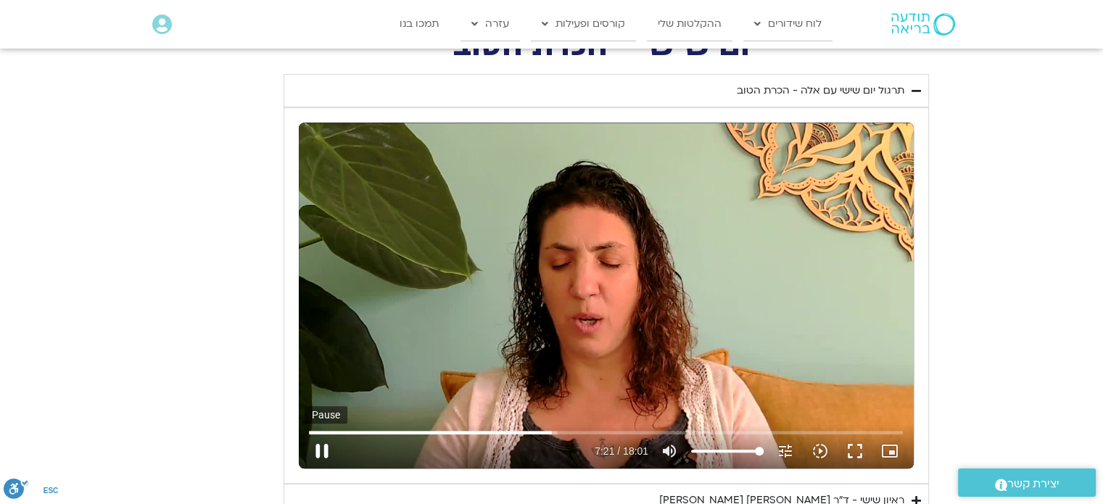
type input "1452.76"
type input "442.105728"
type input "1452.76"
type input "442.240641"
type input "1452.76"
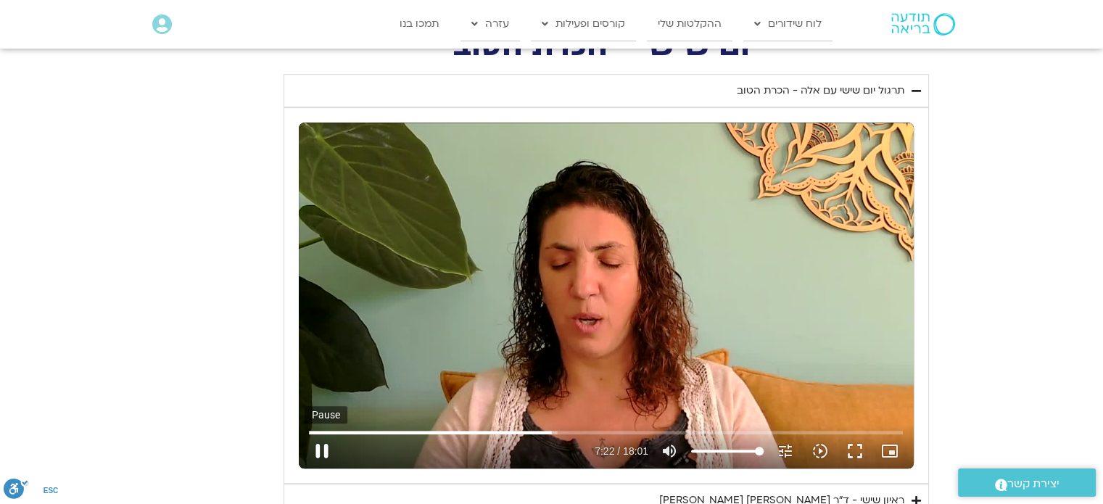
type input "442.372978"
type input "1452.76"
type input "442.516392"
click at [320, 448] on button "pause" at bounding box center [322, 451] width 35 height 35
click at [324, 452] on button "play_arrow" at bounding box center [322, 451] width 35 height 35
